Goal: Transaction & Acquisition: Book appointment/travel/reservation

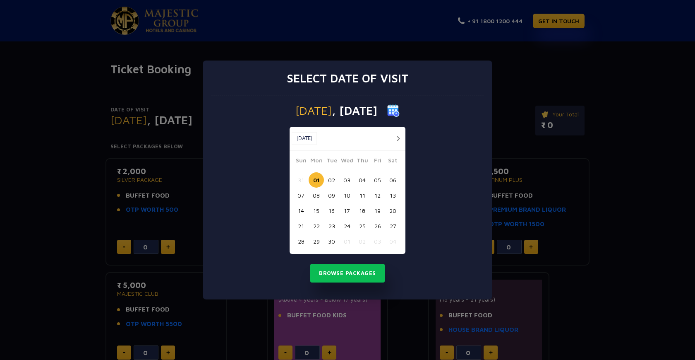
click at [398, 137] on button "button" at bounding box center [398, 138] width 10 height 10
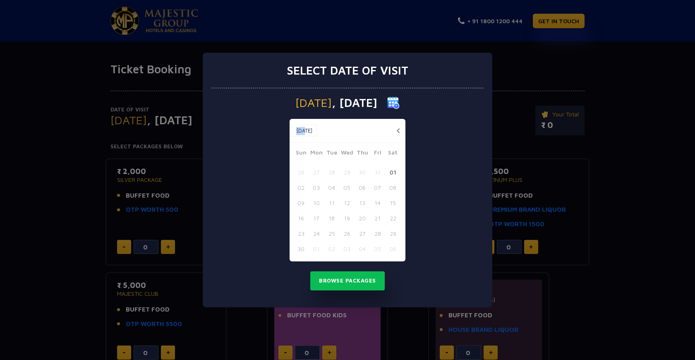
click at [398, 137] on div "[DATE] [DATE]" at bounding box center [348, 131] width 116 height 24
click at [348, 137] on div "Nov, 2025 Nov, 2025" at bounding box center [348, 131] width 116 height 24
click at [400, 129] on button "button" at bounding box center [398, 130] width 10 height 10
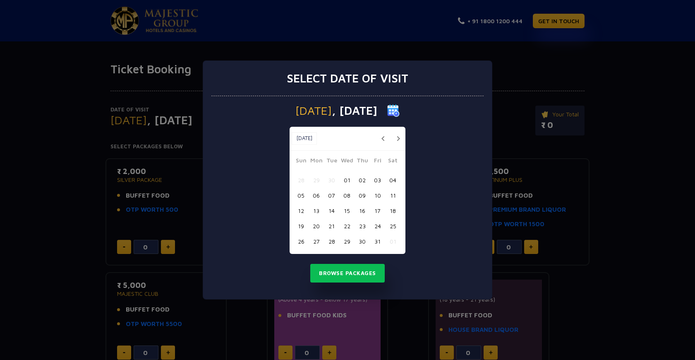
click at [377, 181] on button "03" at bounding box center [377, 179] width 15 height 15
click at [389, 179] on button "04" at bounding box center [392, 179] width 15 height 15
click at [343, 273] on button "Browse Packages" at bounding box center [347, 273] width 75 height 19
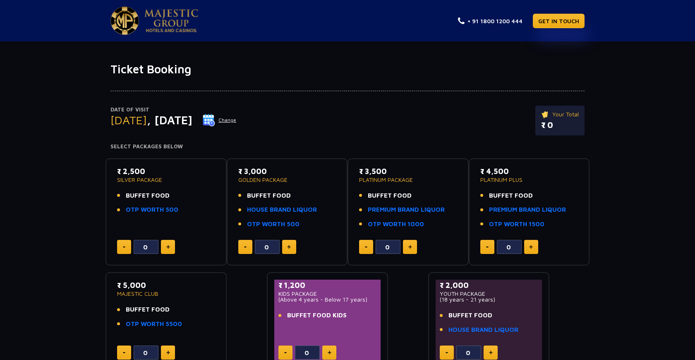
drag, startPoint x: 124, startPoint y: 170, endPoint x: 199, endPoint y: 178, distance: 75.7
click at [199, 178] on div "₹ 2,500 SILVER PACKAGE" at bounding box center [166, 174] width 98 height 17
click at [75, 236] on div "Date of Visit Saturday , 04 Oct 2025 Change Your Total ₹ 0 Select Packages Belo…" at bounding box center [347, 223] width 695 height 295
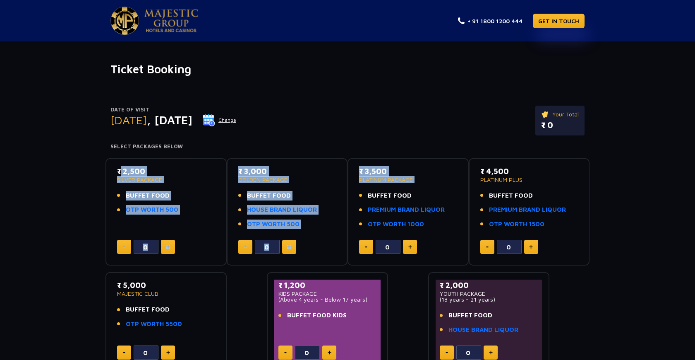
drag, startPoint x: 111, startPoint y: 178, endPoint x: 440, endPoint y: 195, distance: 329.1
click at [440, 195] on div "₹ 2,500 SILVER PACKAGE BUFFET FOOD OTP WORTH 500 0 ₹ 3,000 GOLDEN PACKAGE BUFFE…" at bounding box center [348, 261] width 484 height 220
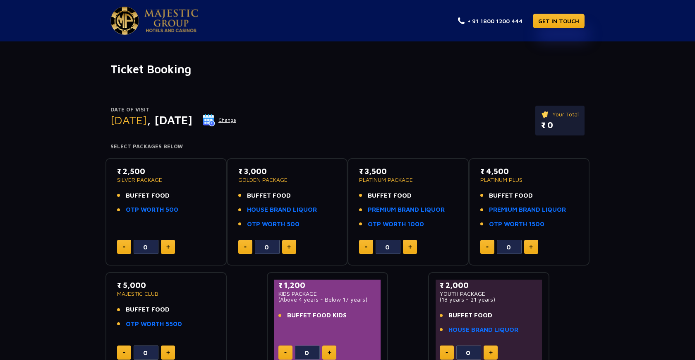
click at [366, 147] on h4 "Select Packages Below" at bounding box center [348, 146] width 474 height 7
click at [288, 209] on link "HOUSE BRAND LIQUOR" at bounding box center [282, 210] width 70 height 10
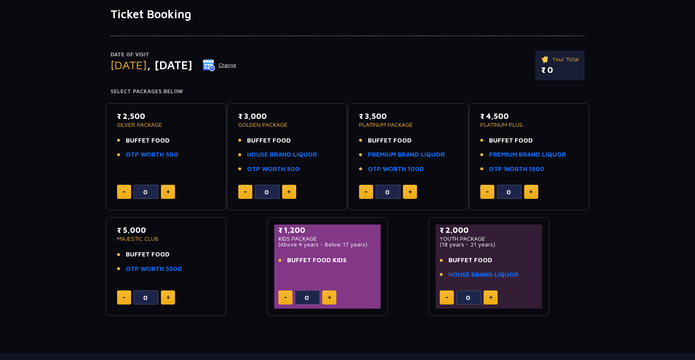
scroll to position [55, 0]
drag, startPoint x: 276, startPoint y: 228, endPoint x: 333, endPoint y: 248, distance: 59.8
click at [333, 248] on div "₹ 1,200 KIDS PACKAGE (Above 4 years - Below 17 years) BUFFET FOOD KIDS 0" at bounding box center [327, 266] width 106 height 84
drag, startPoint x: 440, startPoint y: 230, endPoint x: 526, endPoint y: 277, distance: 98.2
click at [526, 277] on div "₹ 2,000 YOUTH PACKAGE (18 years - 21 years) BUFFET FOOD HOUSE BRAND LIQUOR" at bounding box center [489, 254] width 98 height 60
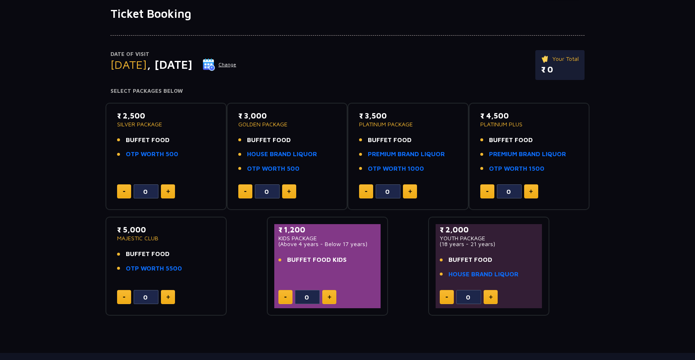
click at [567, 277] on div "₹ 2,500 SILVER PACKAGE BUFFET FOOD OTP WORTH 500 0 ₹ 3,000 GOLDEN PACKAGE BUFFE…" at bounding box center [348, 206] width 484 height 220
drag, startPoint x: 113, startPoint y: 114, endPoint x: 183, endPoint y: 161, distance: 83.5
click at [183, 161] on div "₹ 2,500 SILVER PACKAGE BUFFET FOOD OTP WORTH 500 0" at bounding box center [166, 156] width 106 height 93
drag, startPoint x: 238, startPoint y: 111, endPoint x: 319, endPoint y: 169, distance: 99.6
click at [319, 169] on div "₹ 3,000 GOLDEN PACKAGE BUFFET FOOD HOUSE BRAND LIQUOR OTP WORTH 500" at bounding box center [287, 144] width 98 height 68
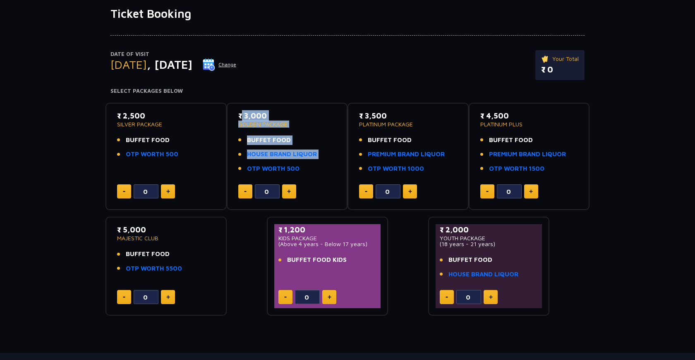
click at [319, 169] on li "OTP WORTH 500" at bounding box center [287, 169] width 98 height 10
drag, startPoint x: 306, startPoint y: 169, endPoint x: 225, endPoint y: 116, distance: 97.5
click at [225, 116] on div "₹ 2,500 SILVER PACKAGE BUFFET FOOD OTP WORTH 500 0 ₹ 3,000 GOLDEN PACKAGE BUFFE…" at bounding box center [348, 206] width 484 height 220
click at [72, 227] on div "Date of Visit Saturday , 04 Oct 2025 Change Your Total ₹ 0 Select Packages Belo…" at bounding box center [347, 168] width 695 height 295
click at [293, 187] on button at bounding box center [289, 191] width 14 height 14
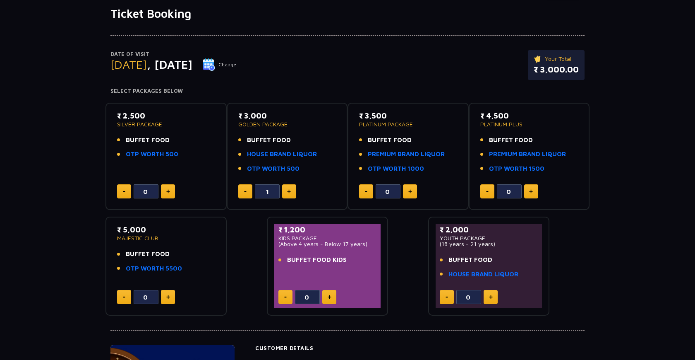
click at [293, 187] on button at bounding box center [289, 191] width 14 height 14
click at [249, 187] on button at bounding box center [245, 191] width 14 height 14
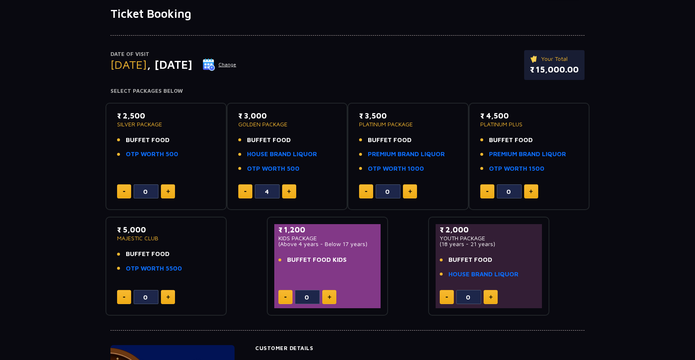
click at [249, 187] on button at bounding box center [245, 191] width 14 height 14
type input "0"
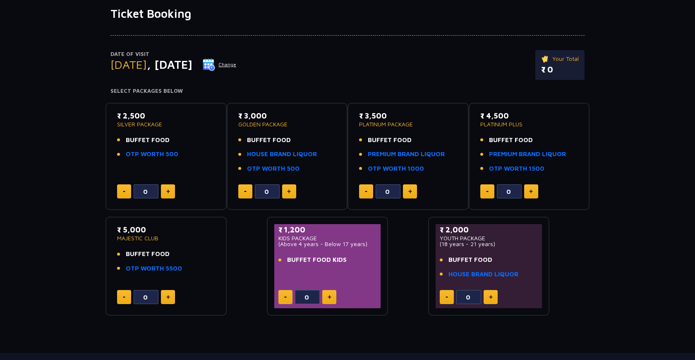
click at [249, 187] on button at bounding box center [245, 191] width 14 height 14
click at [416, 190] on button at bounding box center [410, 191] width 14 height 14
type input "1"
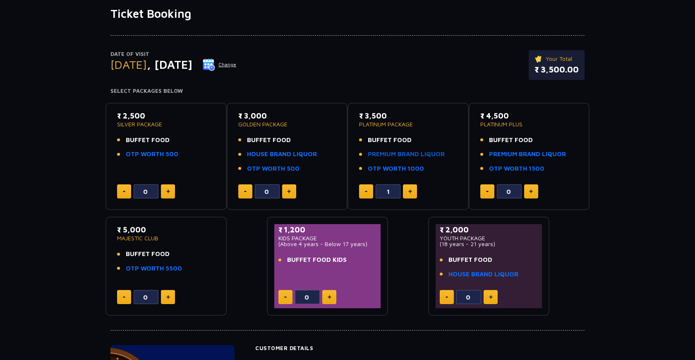
click at [401, 153] on link "PREMIUM BRAND LIQUOR" at bounding box center [406, 154] width 77 height 10
click at [295, 152] on link "HOUSE BRAND LIQUOR" at bounding box center [282, 154] width 70 height 10
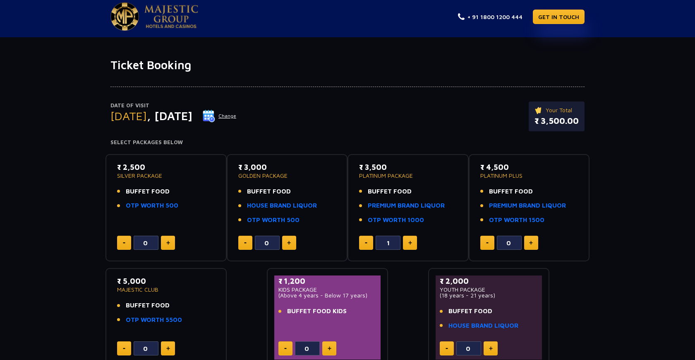
scroll to position [0, 0]
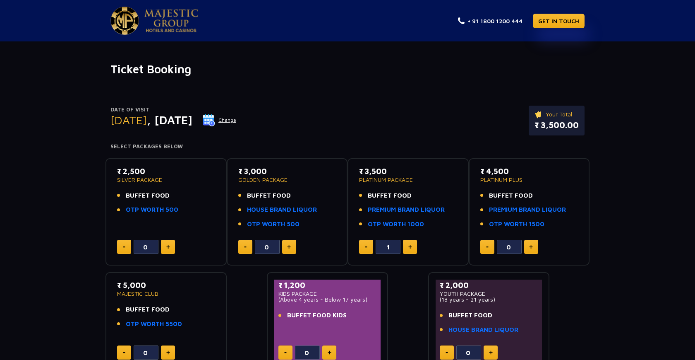
click at [169, 247] on img at bounding box center [168, 247] width 4 height 4
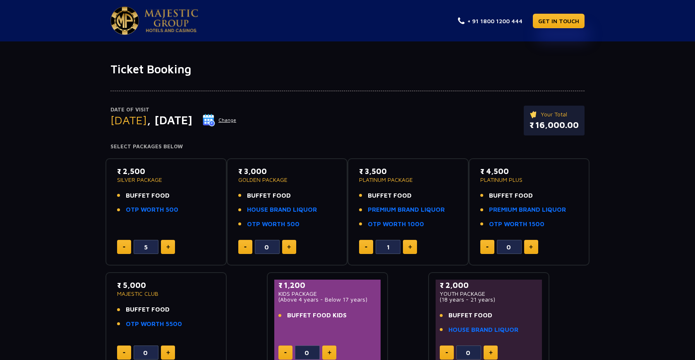
click at [169, 247] on img at bounding box center [168, 247] width 4 height 4
click at [124, 245] on button at bounding box center [124, 247] width 14 height 14
type input "5"
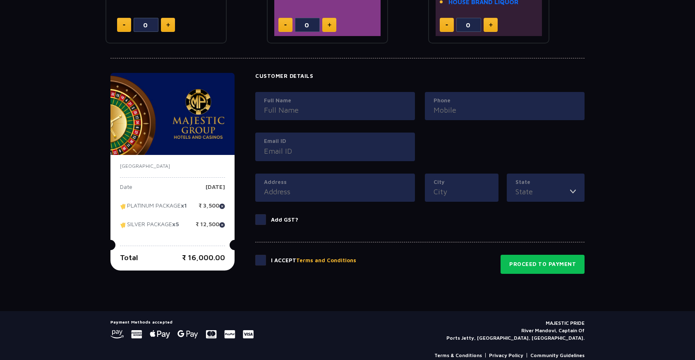
scroll to position [337, 0]
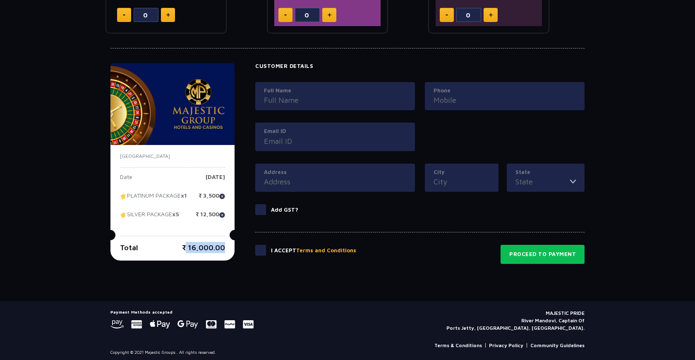
drag, startPoint x: 186, startPoint y: 252, endPoint x: 224, endPoint y: 251, distance: 38.5
click at [224, 251] on p "₹ 16,000.00" at bounding box center [203, 247] width 43 height 11
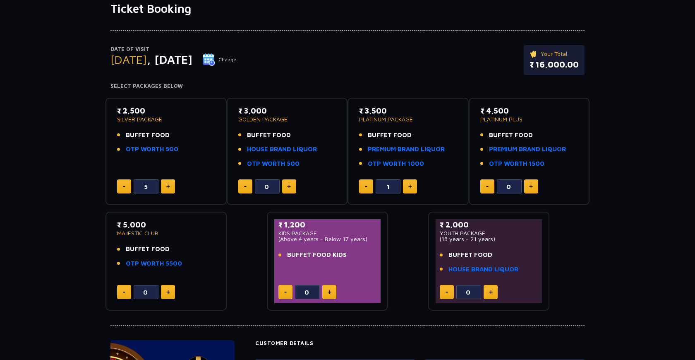
scroll to position [59, 0]
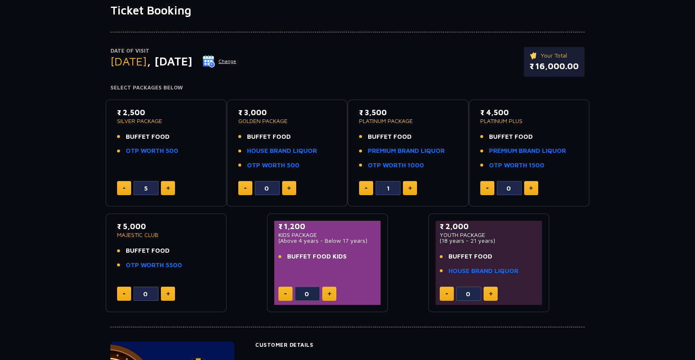
drag, startPoint x: 120, startPoint y: 111, endPoint x: 157, endPoint y: 113, distance: 36.5
click at [157, 113] on p "₹ 2,500" at bounding box center [166, 112] width 98 height 11
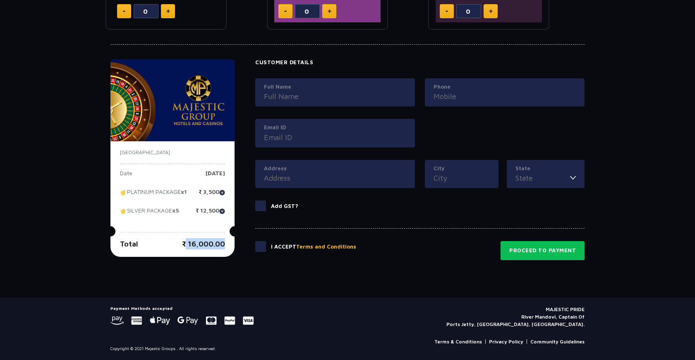
scroll to position [329, 0]
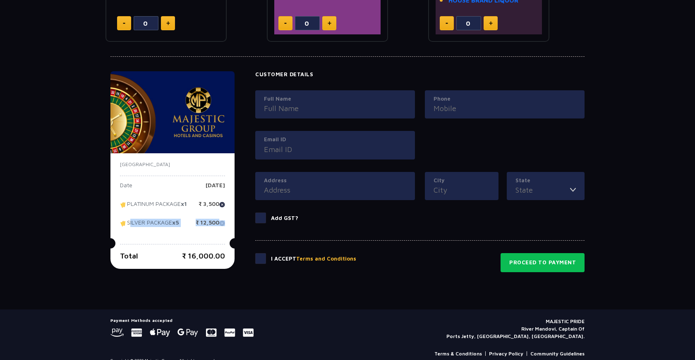
drag, startPoint x: 130, startPoint y: 226, endPoint x: 224, endPoint y: 231, distance: 94.5
click at [225, 229] on div "SILVER PACKAGE x5 ₹ 12,500" at bounding box center [172, 225] width 105 height 12
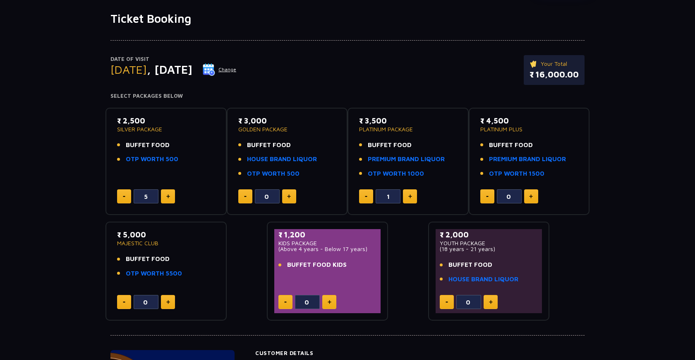
scroll to position [55, 0]
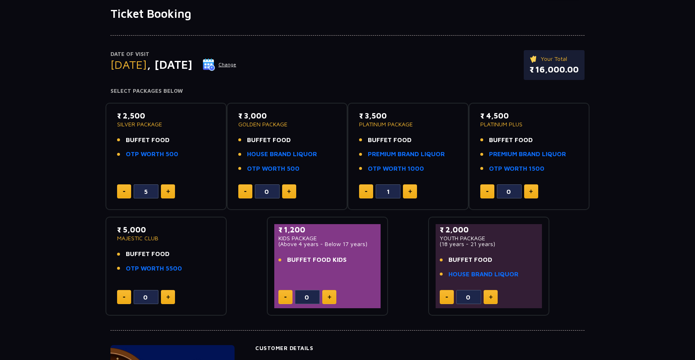
click at [365, 188] on button at bounding box center [366, 191] width 14 height 14
type input "0"
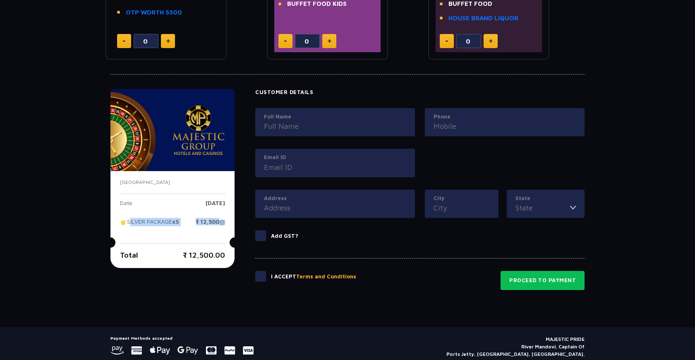
scroll to position [341, 0]
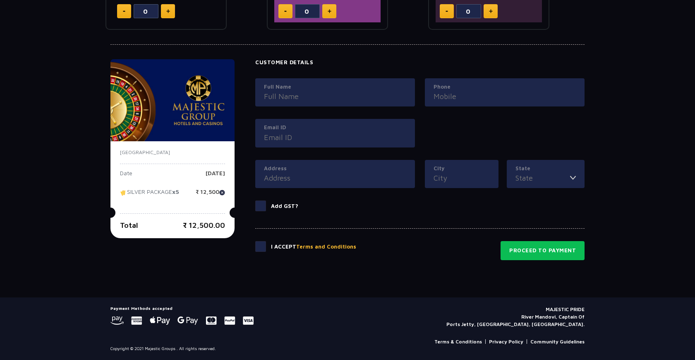
click at [175, 226] on div "Total ₹ 12,500.00" at bounding box center [172, 224] width 105 height 11
click at [189, 226] on p "₹ 12,500.00" at bounding box center [204, 224] width 42 height 11
drag, startPoint x: 188, startPoint y: 226, endPoint x: 226, endPoint y: 227, distance: 38.5
click at [225, 227] on p "₹ 12,500.00" at bounding box center [204, 224] width 42 height 11
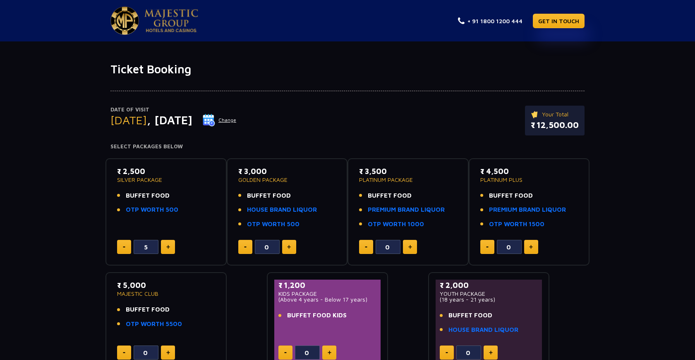
scroll to position [25, 0]
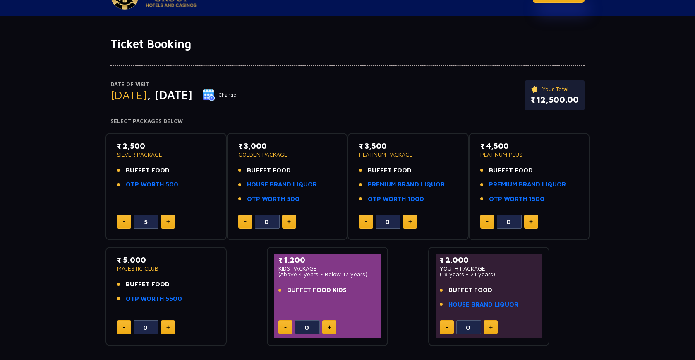
click at [120, 220] on button at bounding box center [124, 221] width 14 height 14
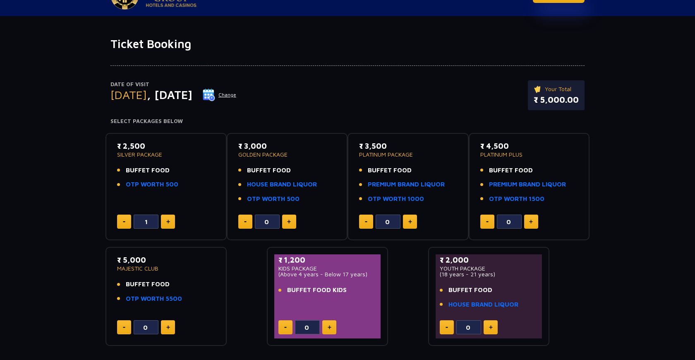
type input "0"
click at [286, 223] on button at bounding box center [289, 221] width 14 height 14
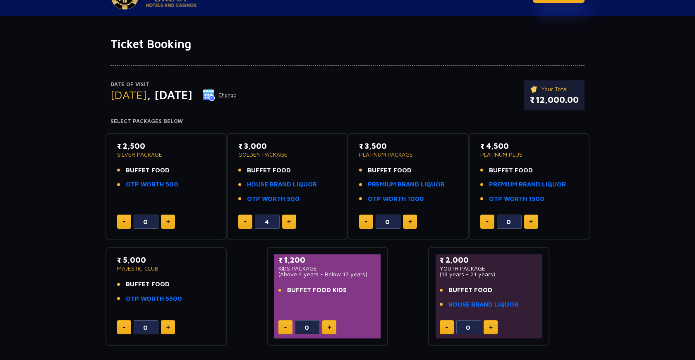
click at [286, 223] on button at bounding box center [289, 221] width 14 height 14
click at [241, 220] on button at bounding box center [245, 221] width 14 height 14
type input "5"
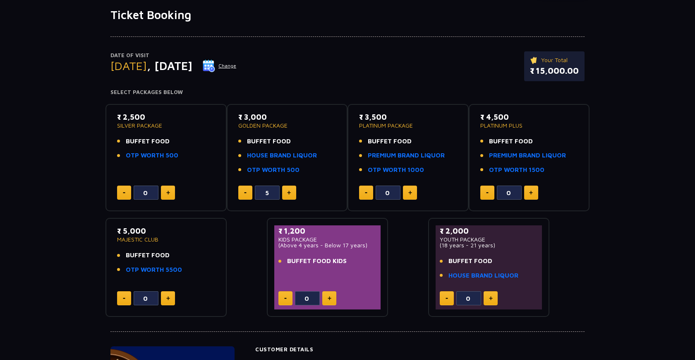
scroll to position [0, 0]
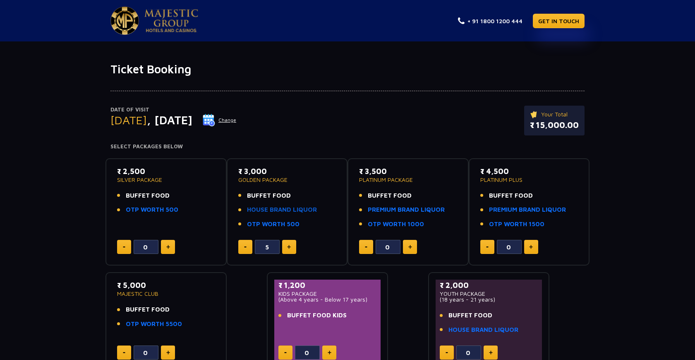
click at [257, 210] on link "HOUSE BRAND LIQUOR" at bounding box center [282, 210] width 70 height 10
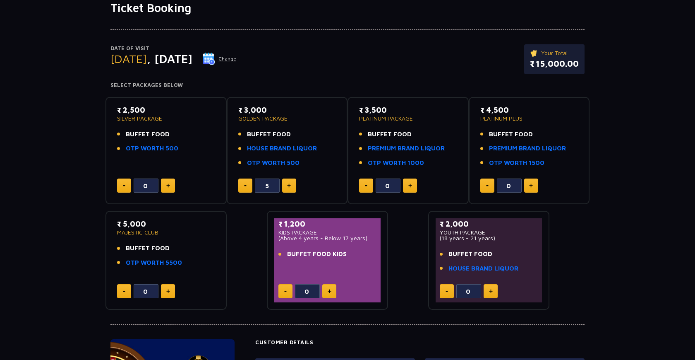
scroll to position [65, 0]
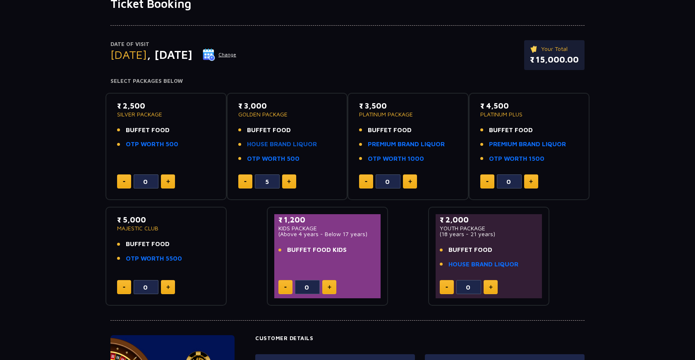
click at [287, 147] on link "HOUSE BRAND LIQUOR" at bounding box center [282, 144] width 70 height 10
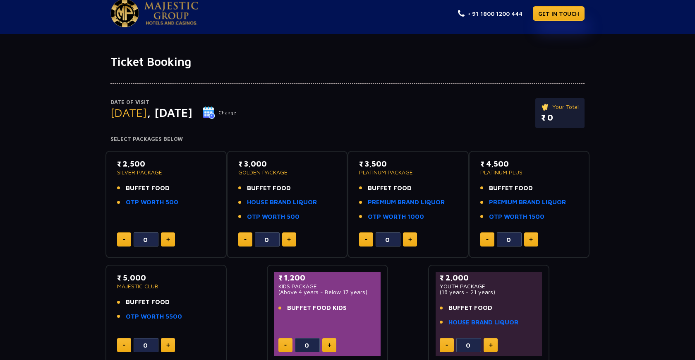
scroll to position [8, 0]
click at [293, 201] on link "HOUSE BRAND LIQUOR" at bounding box center [282, 202] width 70 height 10
